Goal: Information Seeking & Learning: Learn about a topic

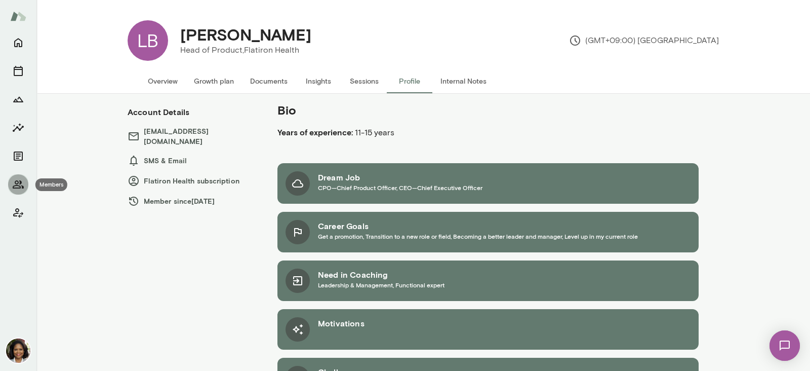
click at [16, 183] on icon "Members" at bounding box center [18, 184] width 11 height 8
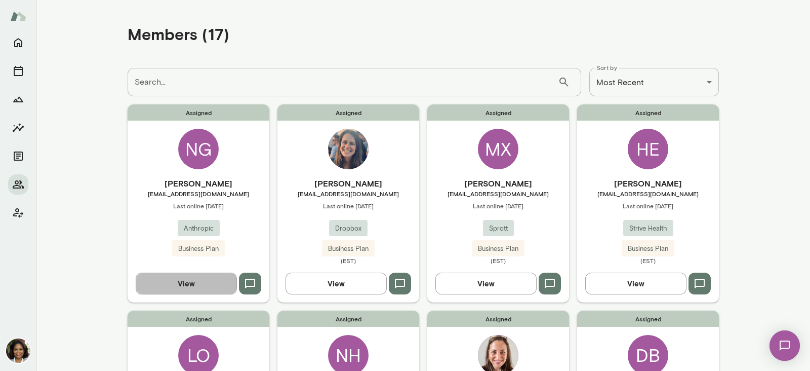
click at [181, 273] on button "View" at bounding box center [186, 282] width 101 height 21
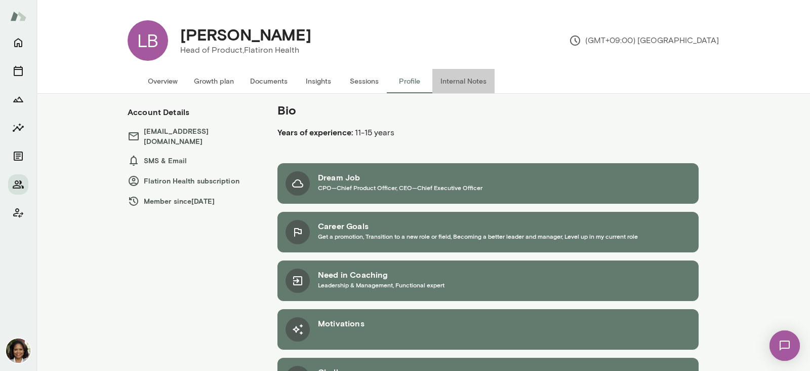
click at [446, 83] on button "Internal Notes" at bounding box center [463, 81] width 62 height 24
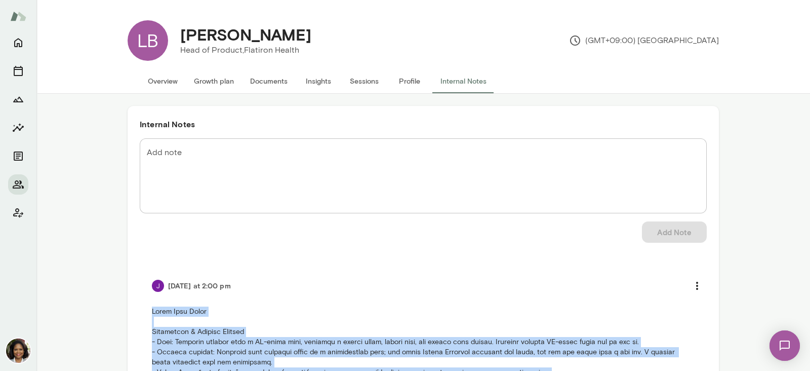
drag, startPoint x: 458, startPoint y: 179, endPoint x: 137, endPoint y: 313, distance: 348.3
copy p "Lorem Ipsu Dolor Sitametcon & Adipisc Elitsed - Doei: Temporin utlabor etdo m A…"
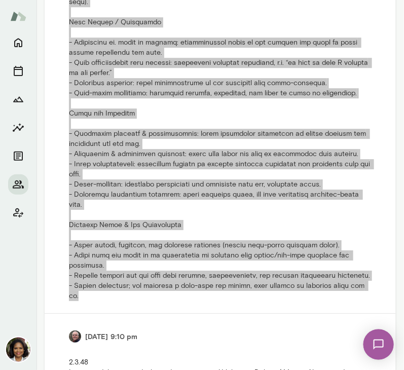
scroll to position [570, 0]
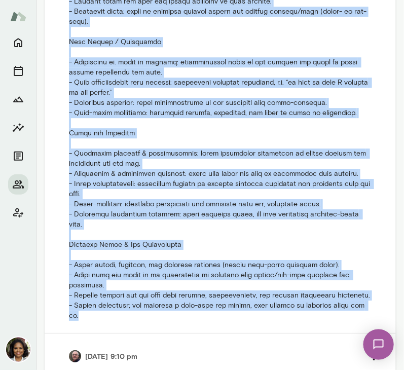
click at [201, 231] on p at bounding box center [220, 27] width 302 height 588
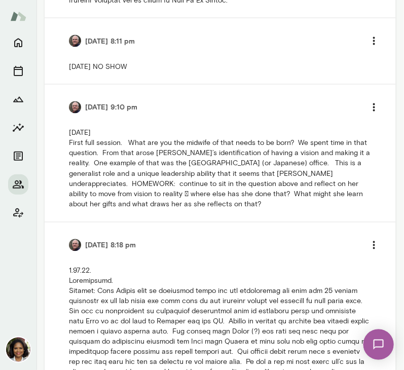
scroll to position [1139, 0]
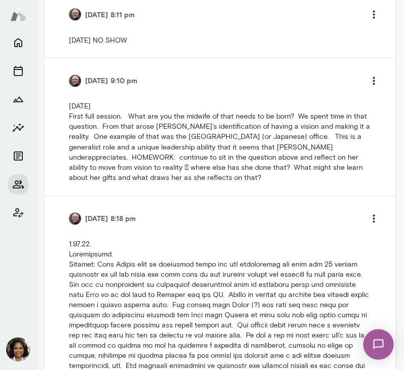
click at [128, 125] on p "[DATE] First full session. What are you the midwife of that needs to be born? W…" at bounding box center [220, 142] width 302 height 81
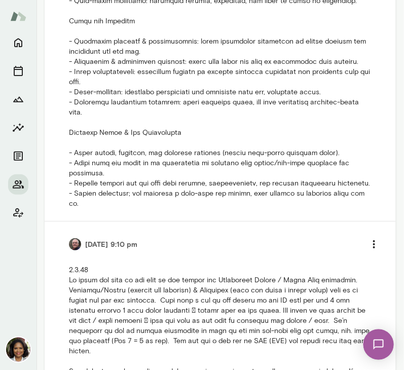
scroll to position [654, 0]
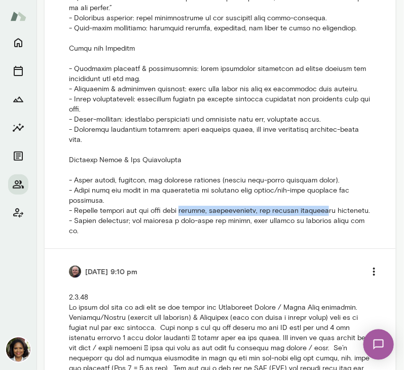
drag, startPoint x: 190, startPoint y: 209, endPoint x: 329, endPoint y: 209, distance: 139.3
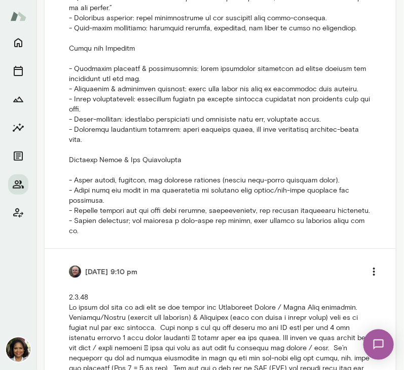
drag, startPoint x: 251, startPoint y: 191, endPoint x: 258, endPoint y: 199, distance: 10.8
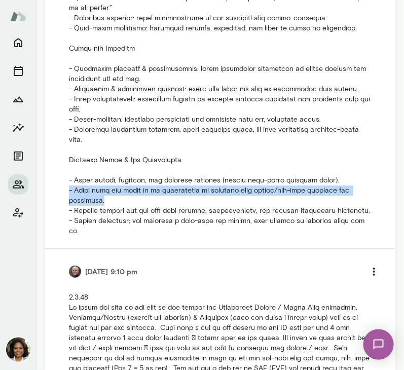
drag, startPoint x: 101, startPoint y: 201, endPoint x: 69, endPoint y: 188, distance: 34.3
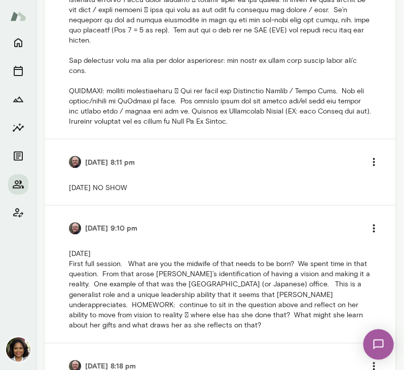
scroll to position [1034, 0]
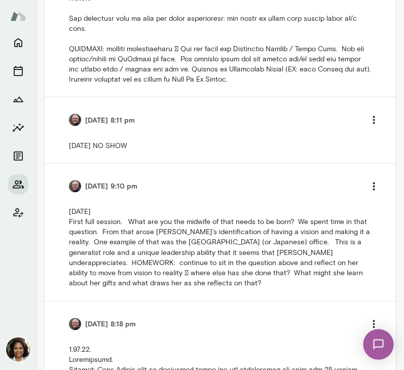
click at [75, 192] on img at bounding box center [75, 186] width 12 height 12
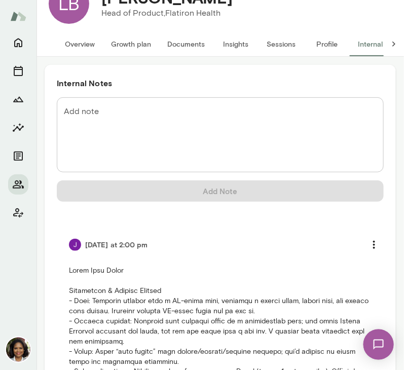
scroll to position [0, 0]
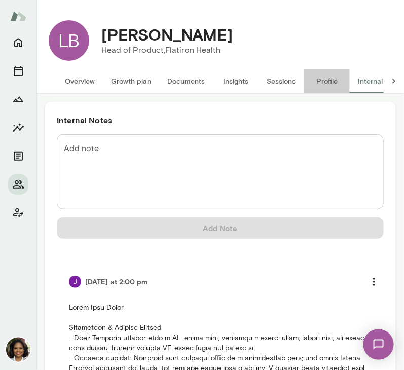
click at [319, 82] on button "Profile" at bounding box center [327, 81] width 46 height 24
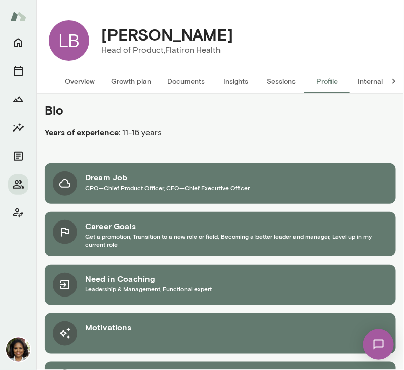
click at [281, 85] on button "Sessions" at bounding box center [281, 81] width 46 height 24
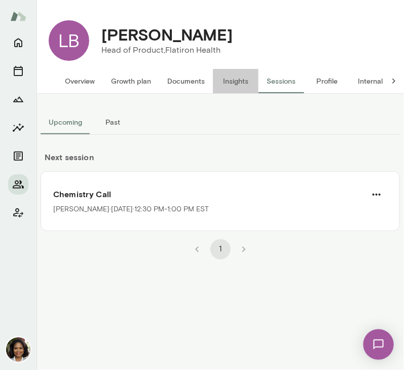
click at [244, 75] on button "Insights" at bounding box center [236, 81] width 46 height 24
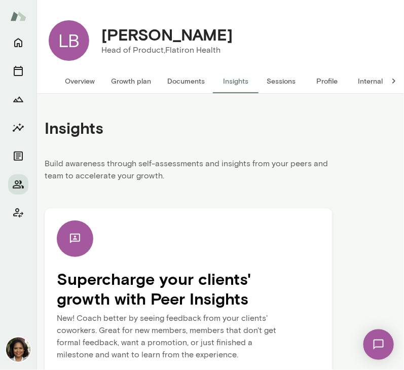
click at [190, 81] on button "Documents" at bounding box center [186, 81] width 54 height 24
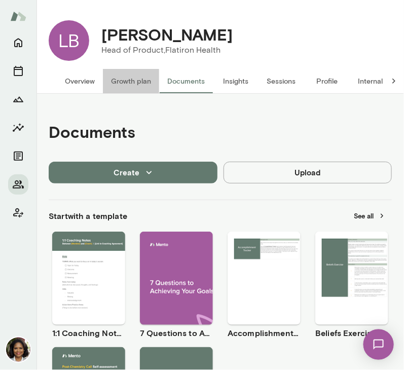
click at [144, 77] on button "Growth plan" at bounding box center [131, 81] width 56 height 24
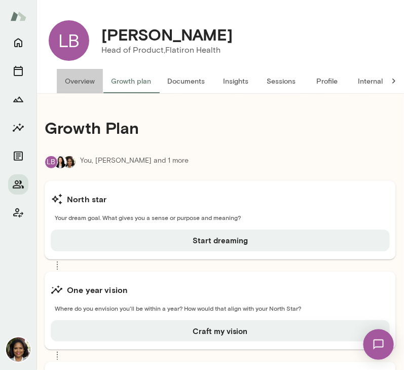
click at [76, 77] on button "Overview" at bounding box center [80, 81] width 46 height 24
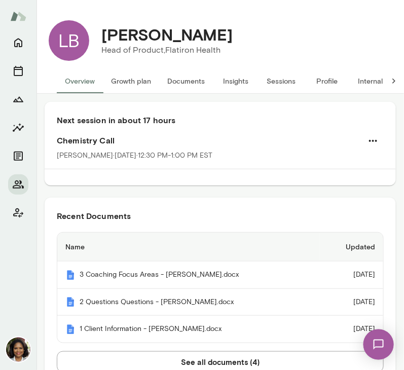
scroll to position [63, 0]
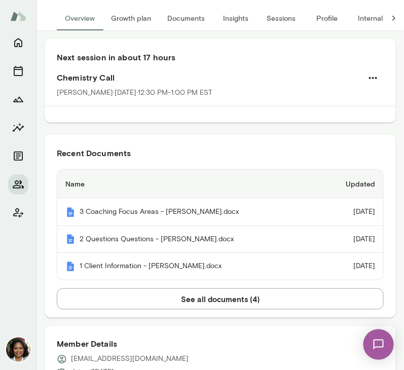
click at [146, 300] on button "See all documents ( 4 )" at bounding box center [220, 298] width 327 height 21
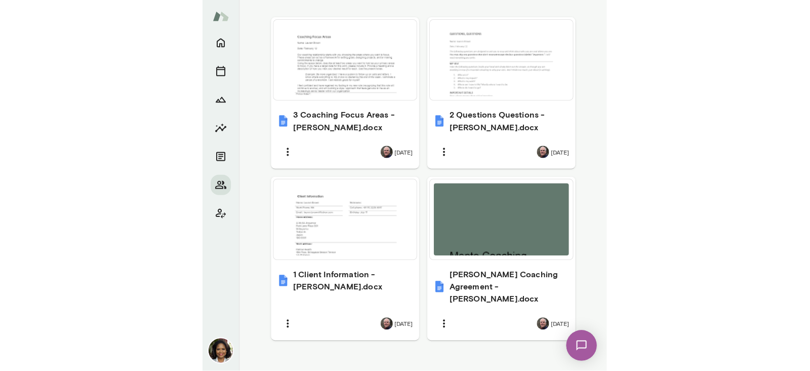
scroll to position [548, 0]
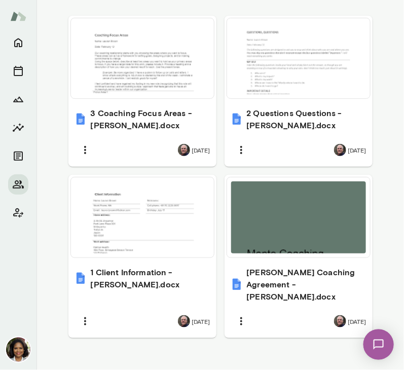
click at [268, 278] on h6 "[PERSON_NAME] Coaching Agreement - [PERSON_NAME].docx" at bounding box center [307, 284] width 120 height 36
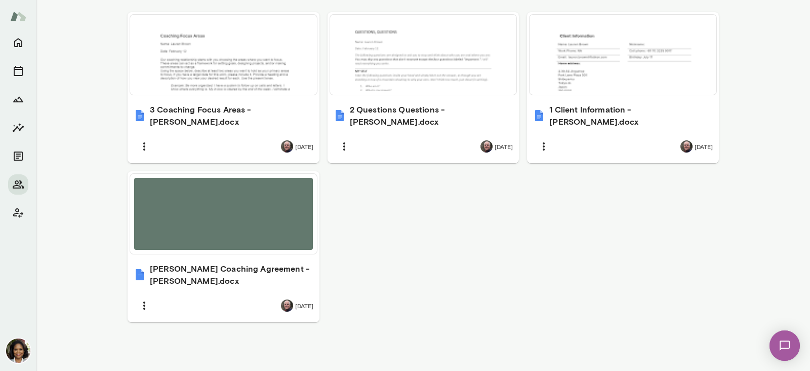
scroll to position [378, 0]
